Goal: Transaction & Acquisition: Purchase product/service

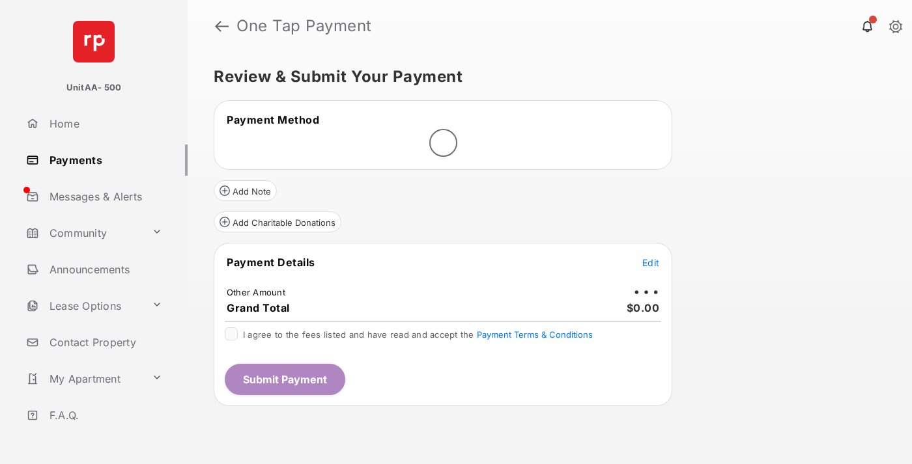
click at [650, 262] on span "Edit" at bounding box center [650, 262] width 17 height 11
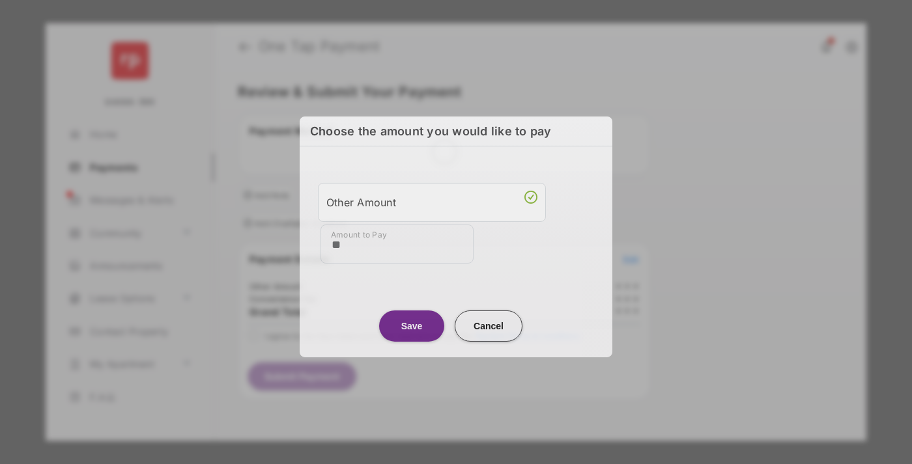
type input "**"
click at [412, 323] on button "Save" at bounding box center [411, 325] width 65 height 31
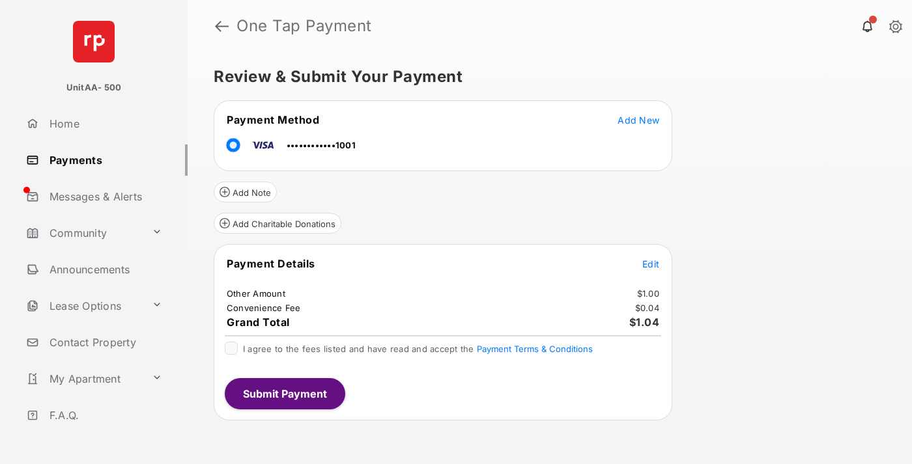
click at [650, 264] on span "Edit" at bounding box center [650, 264] width 17 height 11
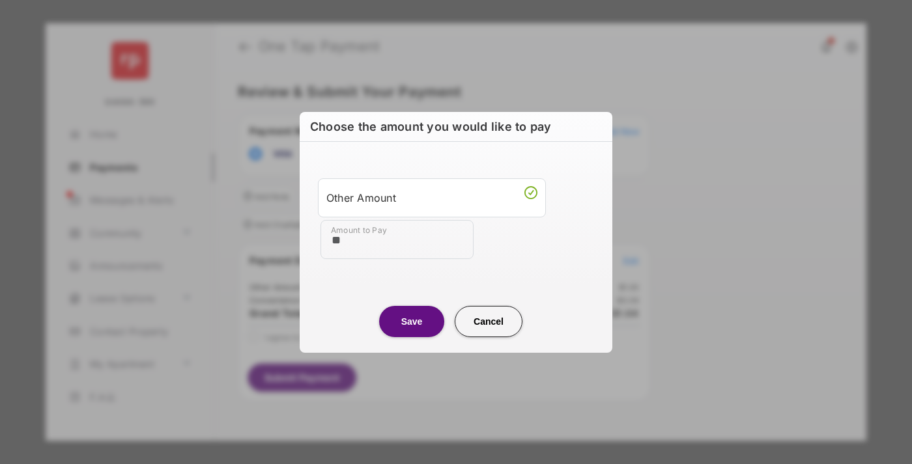
click at [412, 321] on button "Save" at bounding box center [411, 321] width 65 height 31
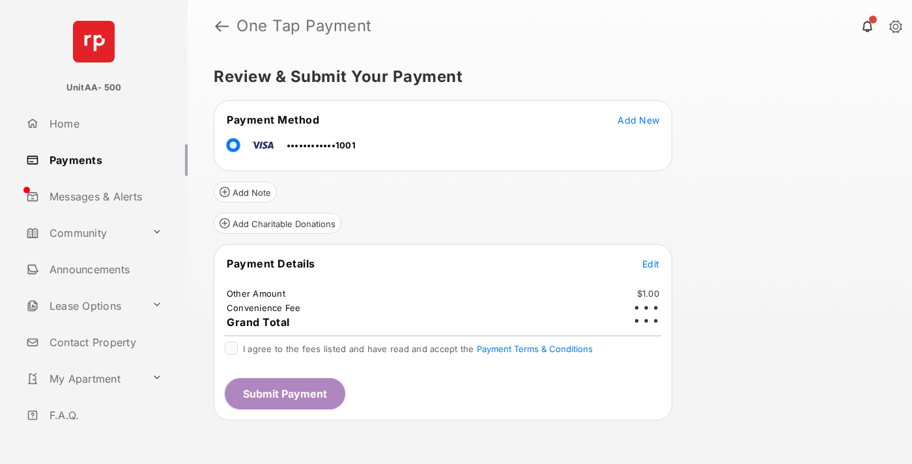
click at [284, 393] on button "Submit Payment" at bounding box center [285, 393] width 120 height 31
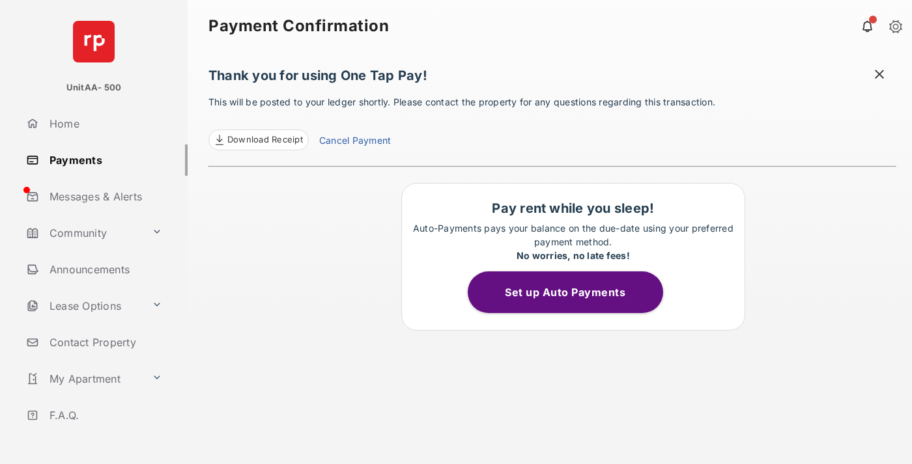
click at [102, 160] on link "Payments" at bounding box center [104, 160] width 167 height 31
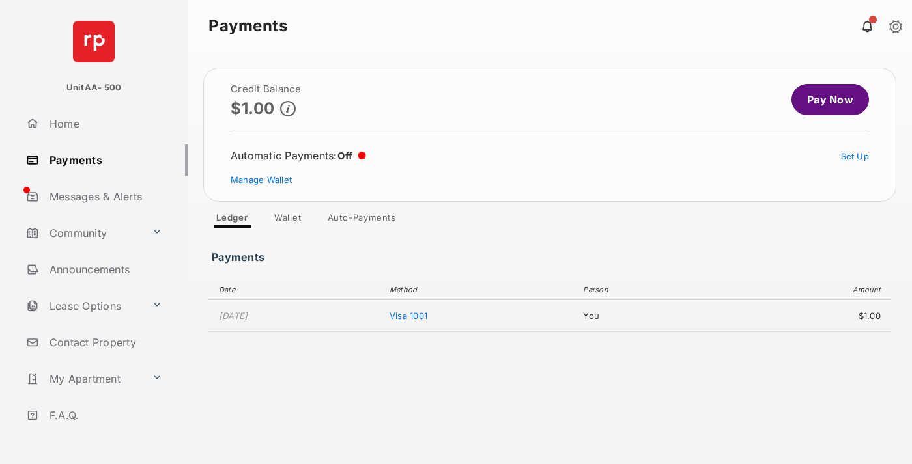
click at [824, 100] on link "Pay Now" at bounding box center [829, 99] width 77 height 31
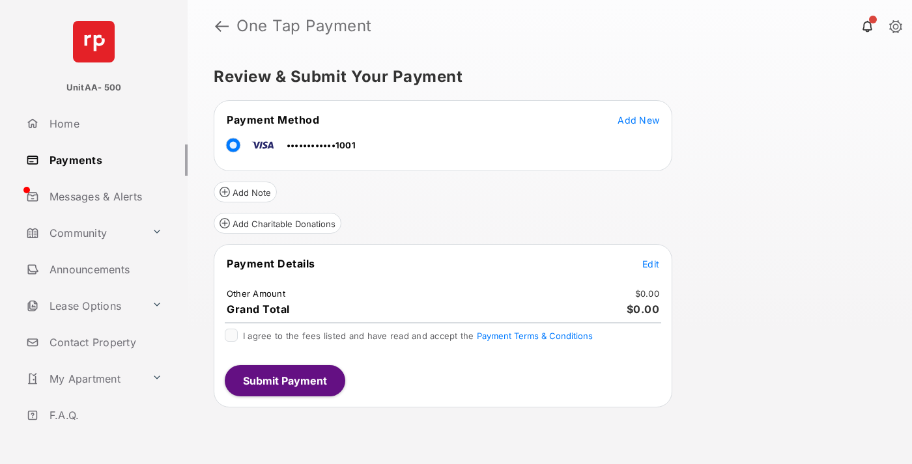
click at [650, 264] on span "Edit" at bounding box center [650, 264] width 17 height 11
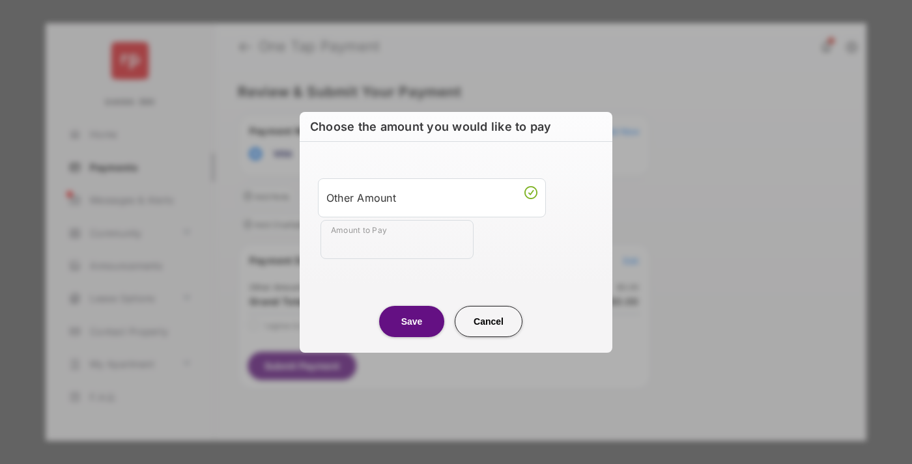
click at [432, 197] on div "Other Amount" at bounding box center [431, 197] width 211 height 22
type input "**"
click at [412, 321] on button "Save" at bounding box center [411, 320] width 65 height 31
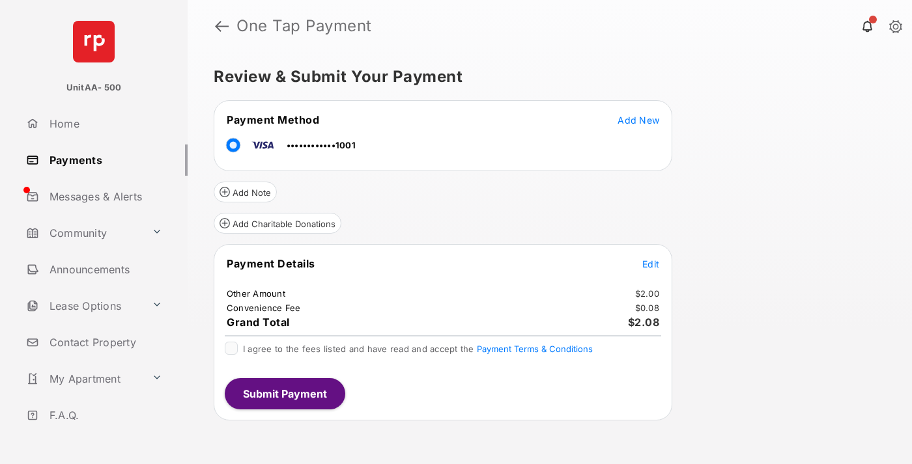
click at [284, 393] on button "Submit Payment" at bounding box center [285, 393] width 120 height 31
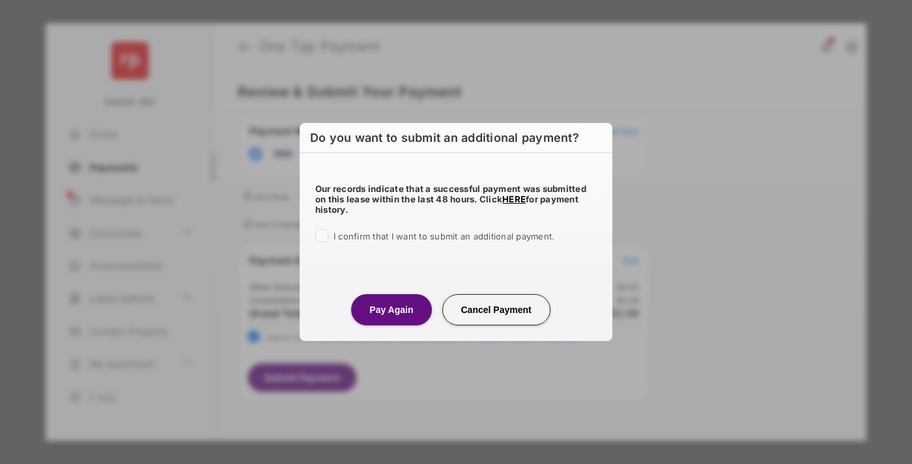
click at [391, 309] on button "Pay Again" at bounding box center [391, 309] width 80 height 31
